Goal: Task Accomplishment & Management: Manage account settings

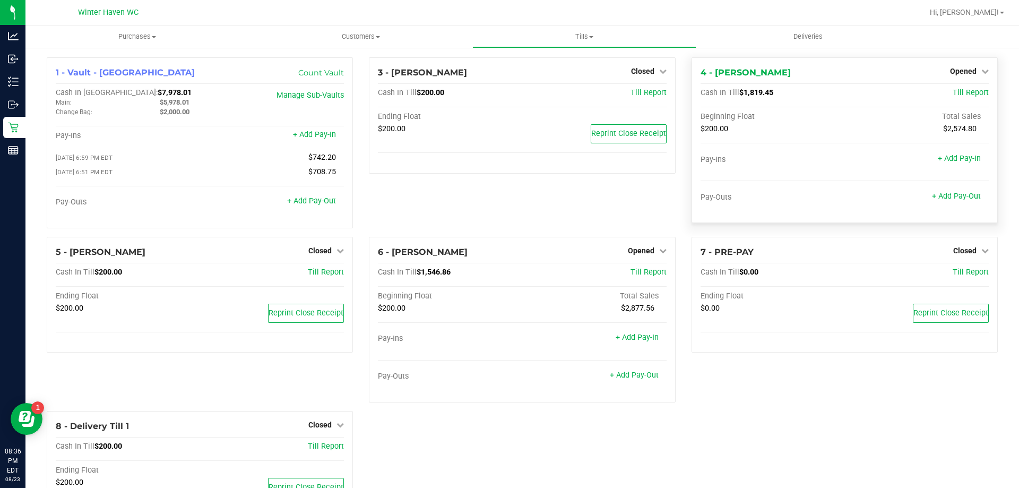
drag, startPoint x: 958, startPoint y: 63, endPoint x: 958, endPoint y: 76, distance: 13.3
click at [958, 69] on div "4 - [PERSON_NAME] Opened Close Till Cash In Till $1,819.45 Till Report Beginnin…" at bounding box center [844, 140] width 306 height 166
click at [958, 76] on div "Opened" at bounding box center [969, 71] width 39 height 13
click at [964, 70] on span "Opened" at bounding box center [963, 71] width 27 height 8
click at [958, 91] on link "Close Till" at bounding box center [964, 93] width 29 height 8
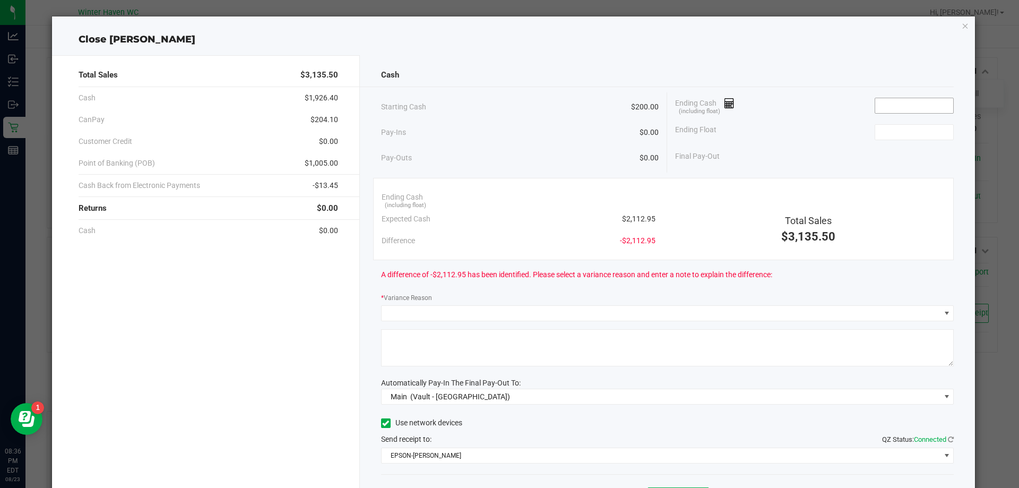
click at [917, 109] on input at bounding box center [914, 105] width 78 height 15
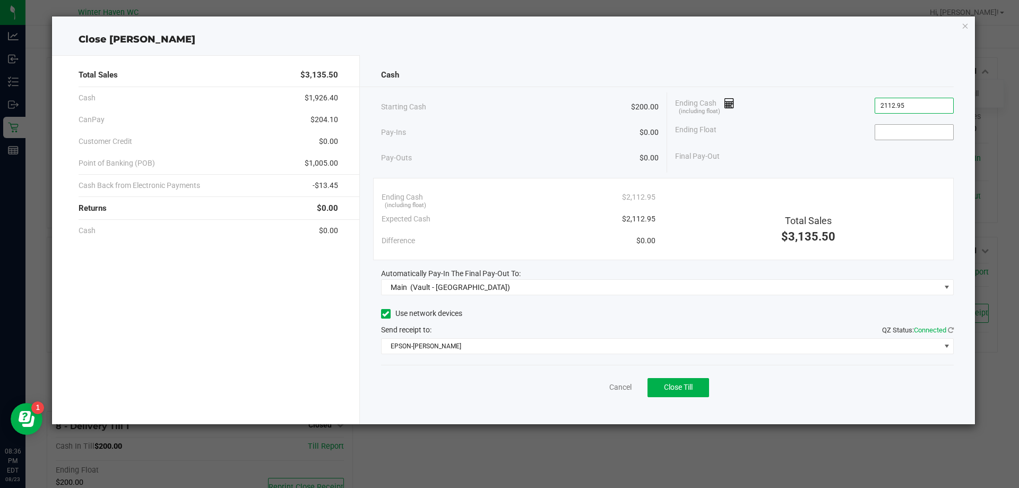
type input "$2,112.95"
click at [890, 129] on input at bounding box center [914, 132] width 78 height 15
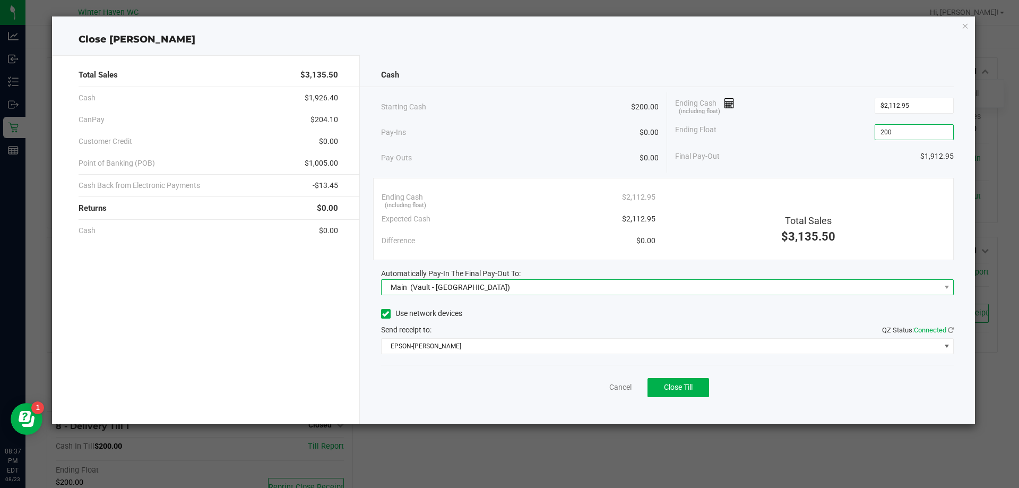
type input "$200.00"
click at [632, 283] on span "Main (Vault - [GEOGRAPHIC_DATA])" at bounding box center [661, 287] width 559 height 15
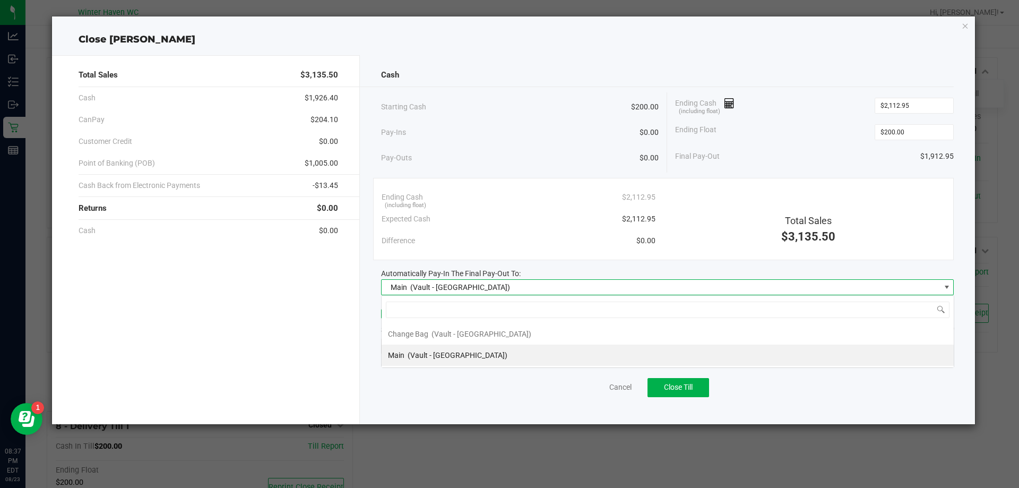
scroll to position [16, 573]
click at [446, 354] on span "(Vault - [GEOGRAPHIC_DATA])" at bounding box center [458, 355] width 100 height 8
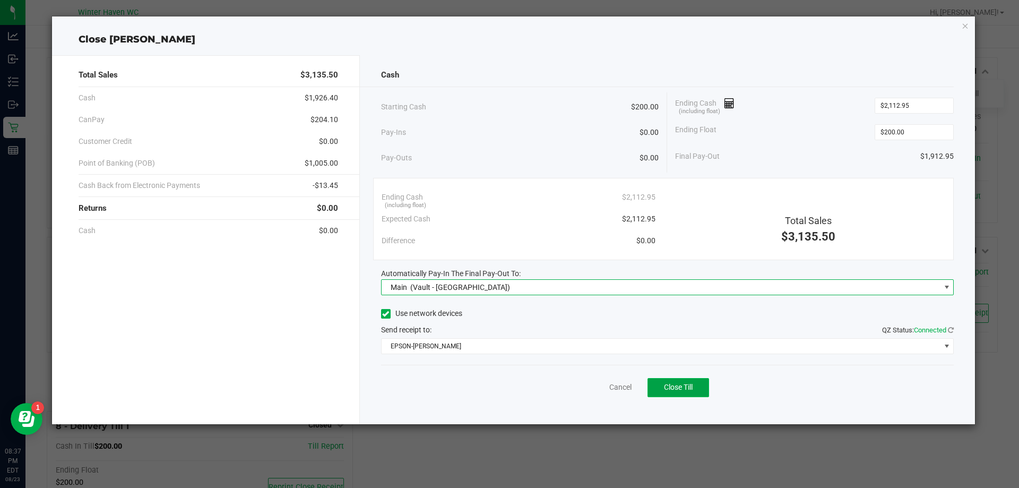
click at [689, 387] on span "Close Till" at bounding box center [678, 387] width 29 height 8
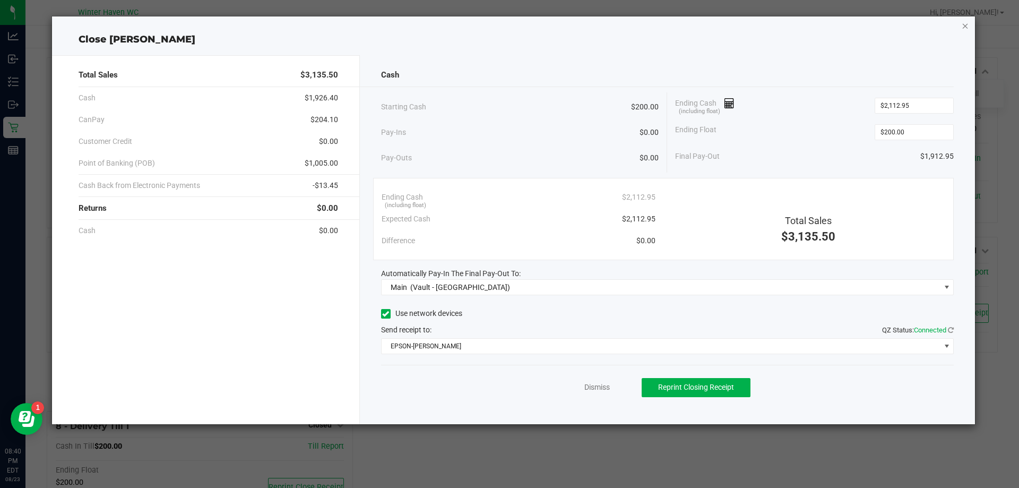
click at [963, 28] on icon "button" at bounding box center [964, 25] width 7 height 13
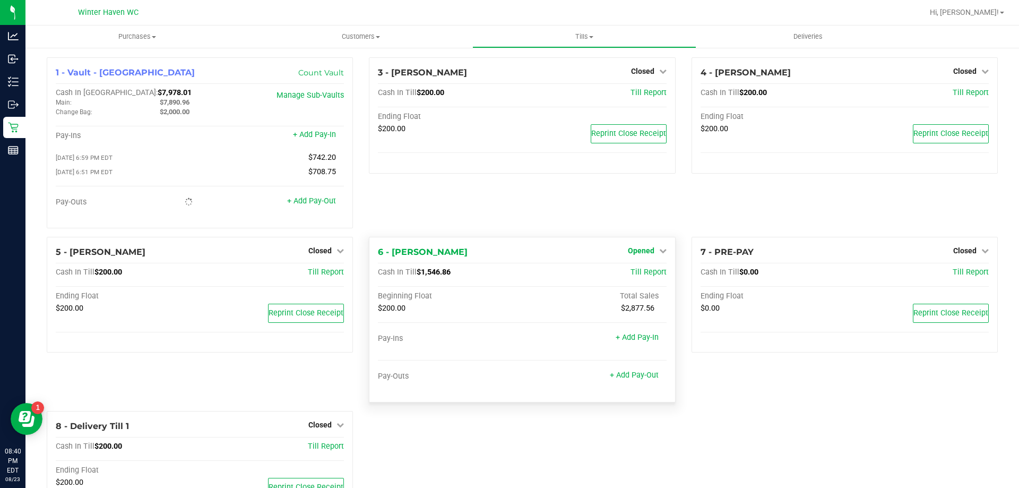
click at [645, 254] on span "Opened" at bounding box center [641, 250] width 27 height 8
click at [637, 281] on div "Close Till" at bounding box center [642, 272] width 80 height 29
click at [636, 275] on link "Close Till" at bounding box center [642, 272] width 29 height 8
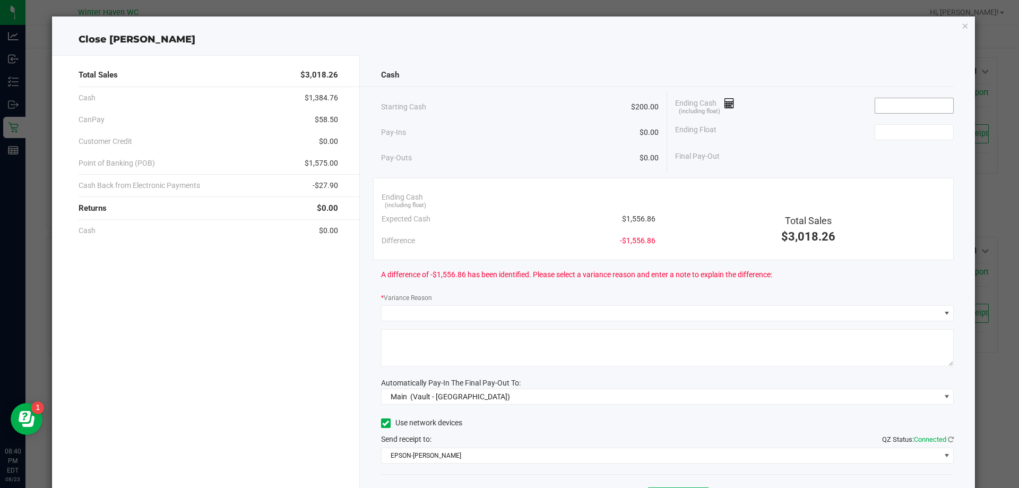
click at [905, 105] on input at bounding box center [914, 105] width 78 height 15
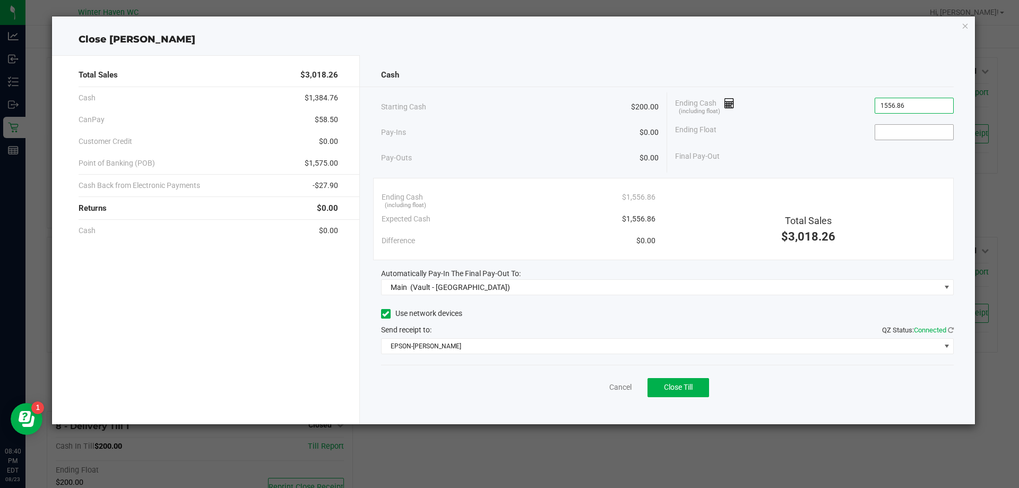
type input "$1,556.86"
click at [939, 127] on input at bounding box center [914, 132] width 78 height 15
type input "$200.00"
click at [692, 388] on span "Close Till" at bounding box center [678, 387] width 29 height 8
click at [579, 385] on div "Dismiss Reprint Closing Receipt" at bounding box center [667, 385] width 573 height 41
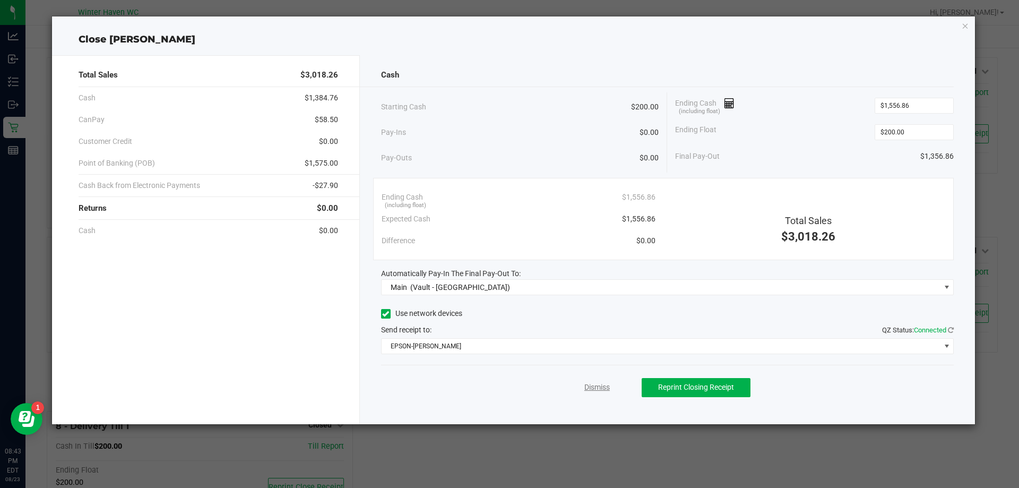
click at [593, 386] on link "Dismiss" at bounding box center [596, 387] width 25 height 11
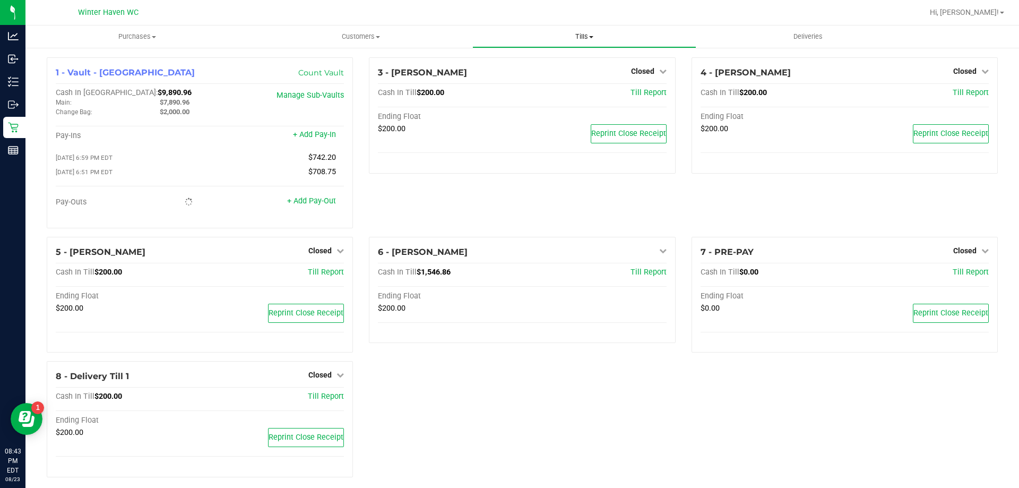
click at [587, 36] on span "Tills" at bounding box center [584, 37] width 222 height 10
click at [551, 77] on span "Reconcile e-payments" at bounding box center [525, 76] width 106 height 9
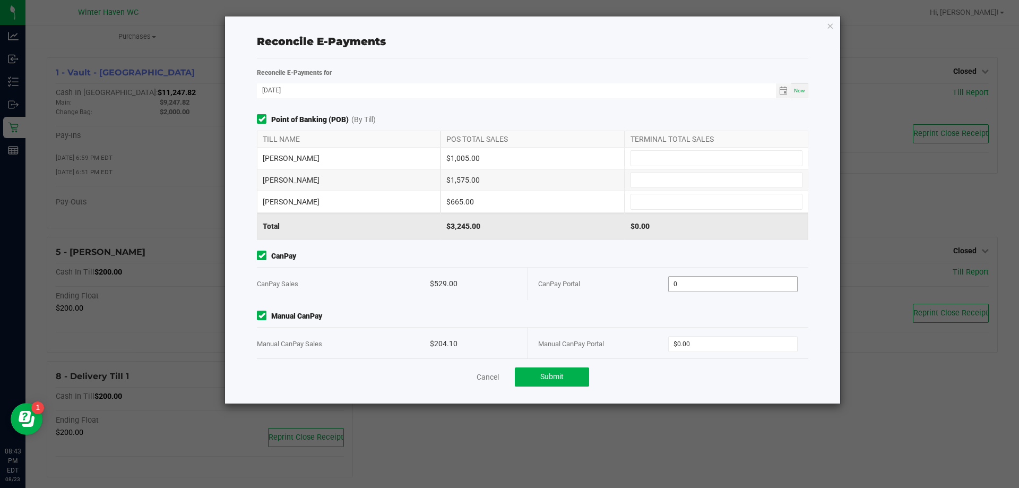
click at [683, 281] on input "0" at bounding box center [733, 283] width 129 height 15
type input "$529.00"
click at [700, 346] on input "0" at bounding box center [733, 343] width 129 height 15
type input "$204.10"
click at [565, 377] on button "Submit" at bounding box center [552, 376] width 74 height 19
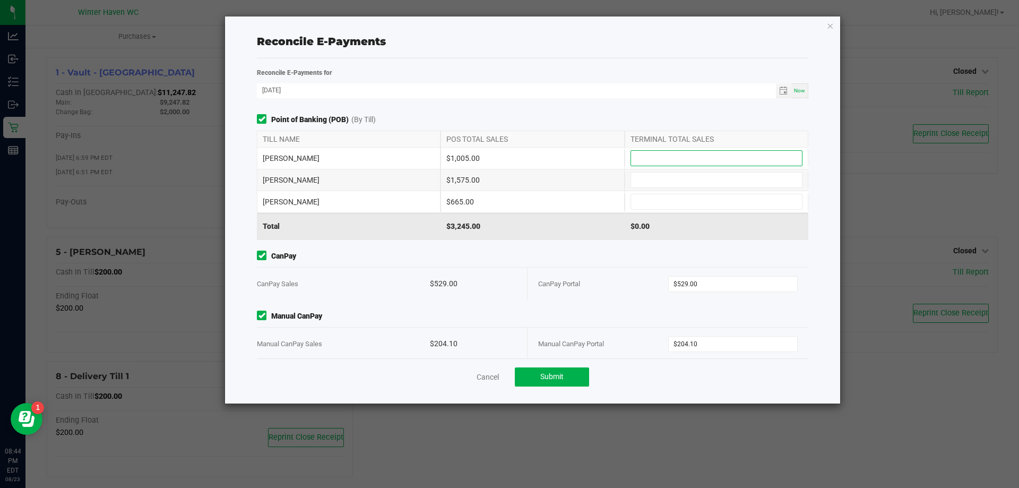
click at [660, 158] on input at bounding box center [716, 158] width 171 height 15
type input "$1,005.00"
click at [670, 180] on input at bounding box center [716, 179] width 171 height 15
type input "4"
type input "$1,575.00"
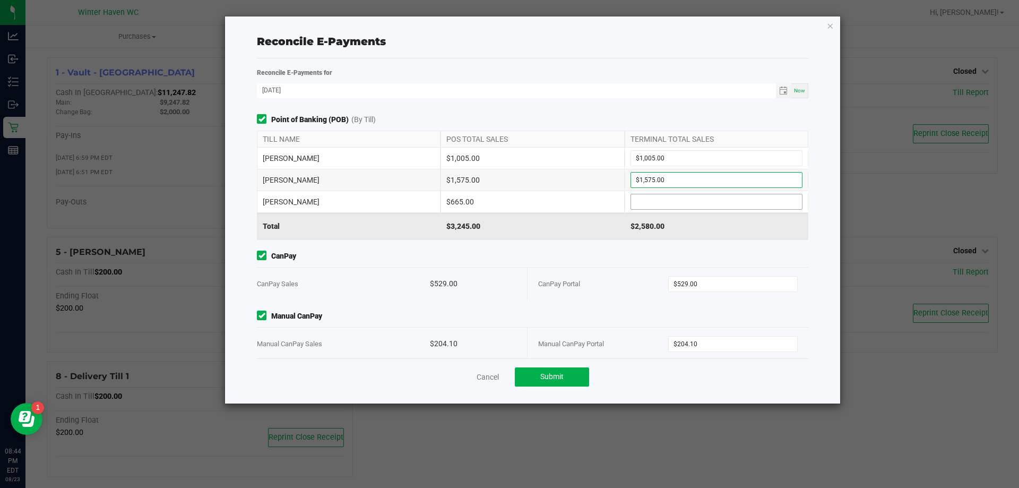
click at [673, 202] on input at bounding box center [716, 201] width 171 height 15
type input "$665.00"
click at [557, 379] on span "Submit" at bounding box center [551, 376] width 23 height 8
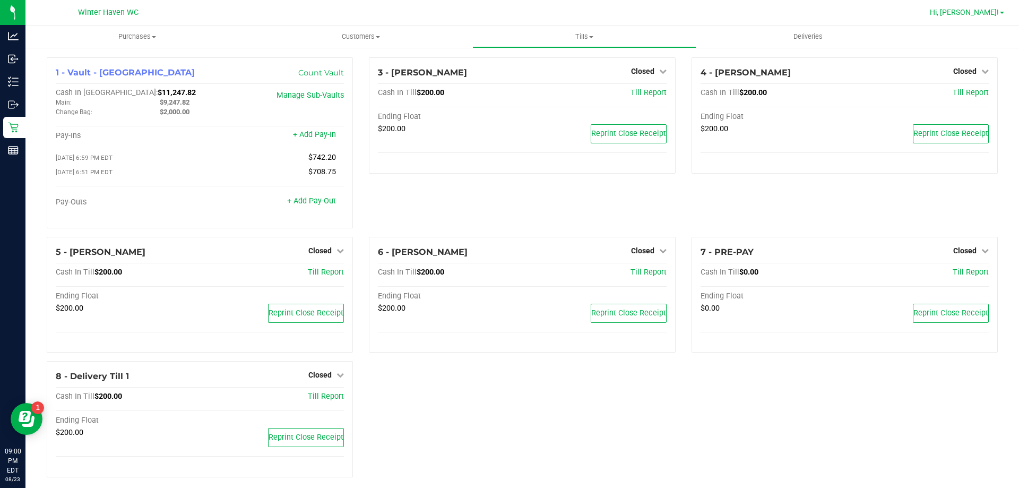
click at [991, 8] on span "Hi, [PERSON_NAME]!" at bounding box center [964, 12] width 69 height 8
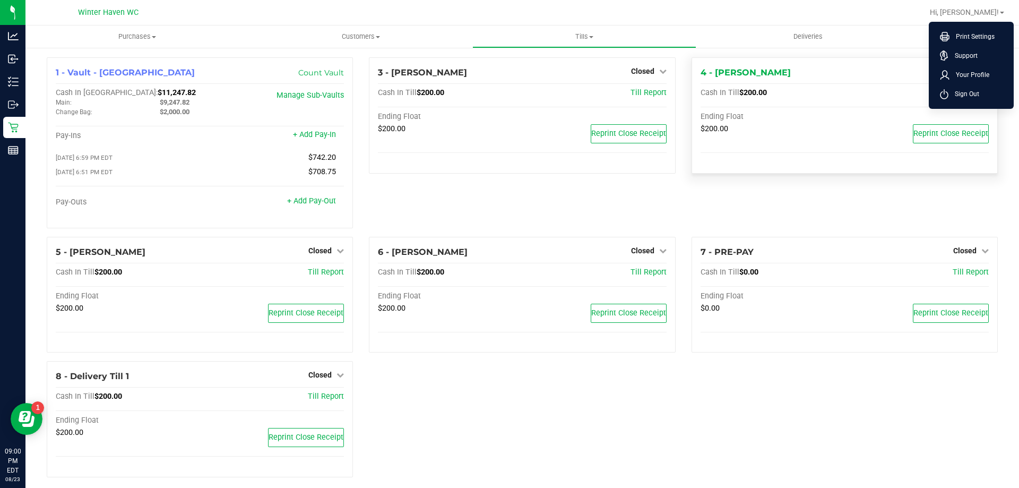
click at [966, 96] on span "Sign Out" at bounding box center [963, 94] width 31 height 11
